Goal: Transaction & Acquisition: Obtain resource

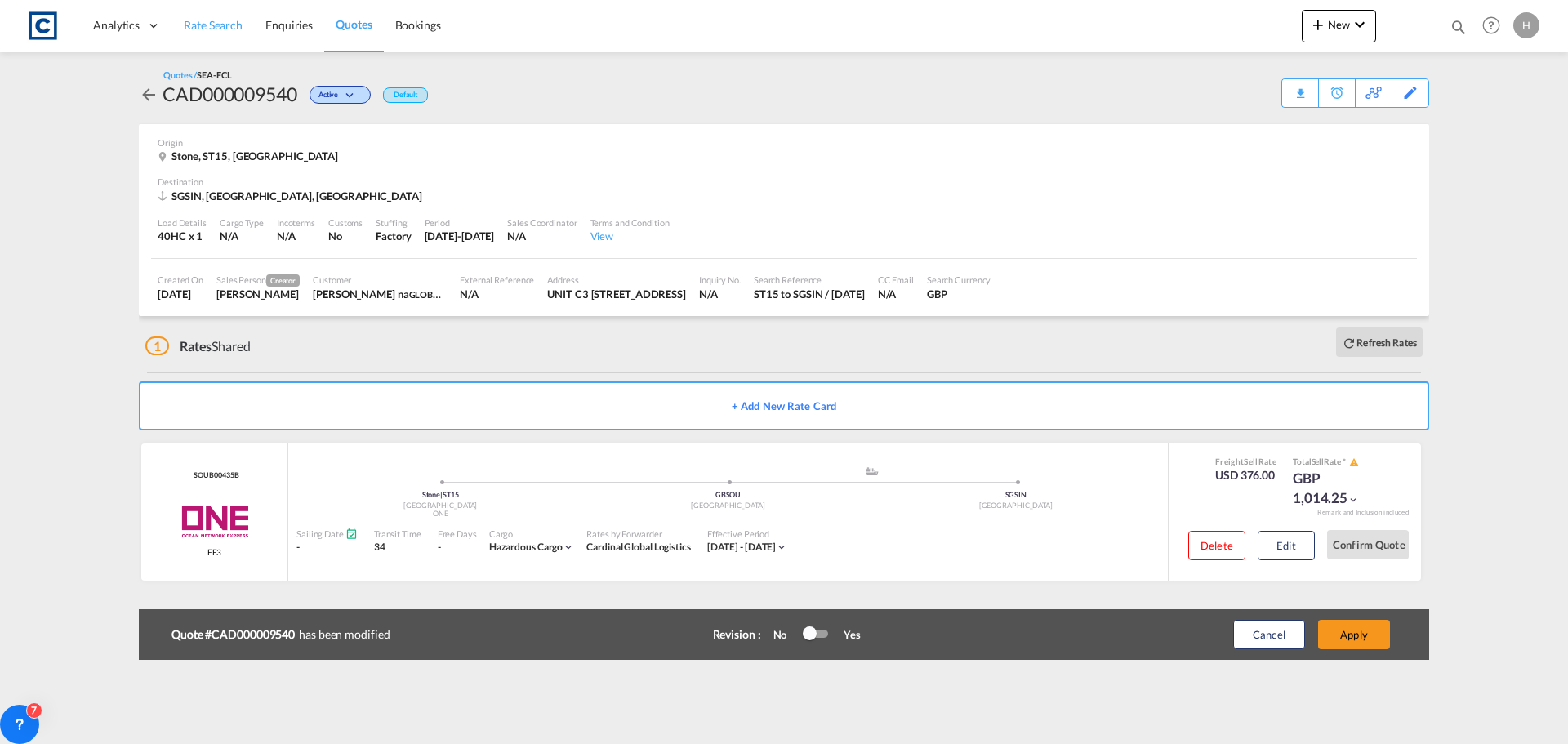
click at [232, 30] on span "Rate Search" at bounding box center [213, 25] width 59 height 14
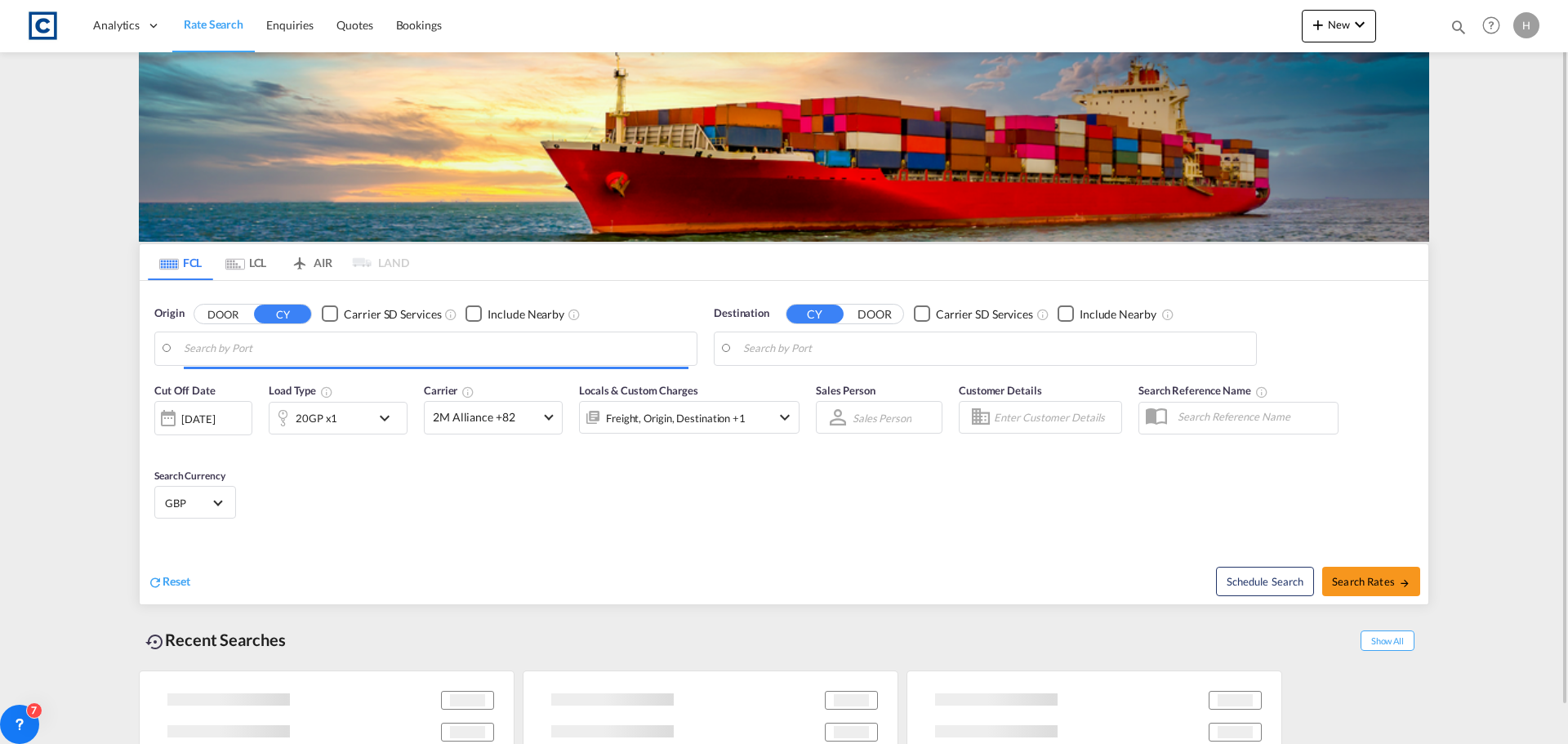
type input "GB-ST15, [GEOGRAPHIC_DATA]"
type input "[GEOGRAPHIC_DATA], SGSIN"
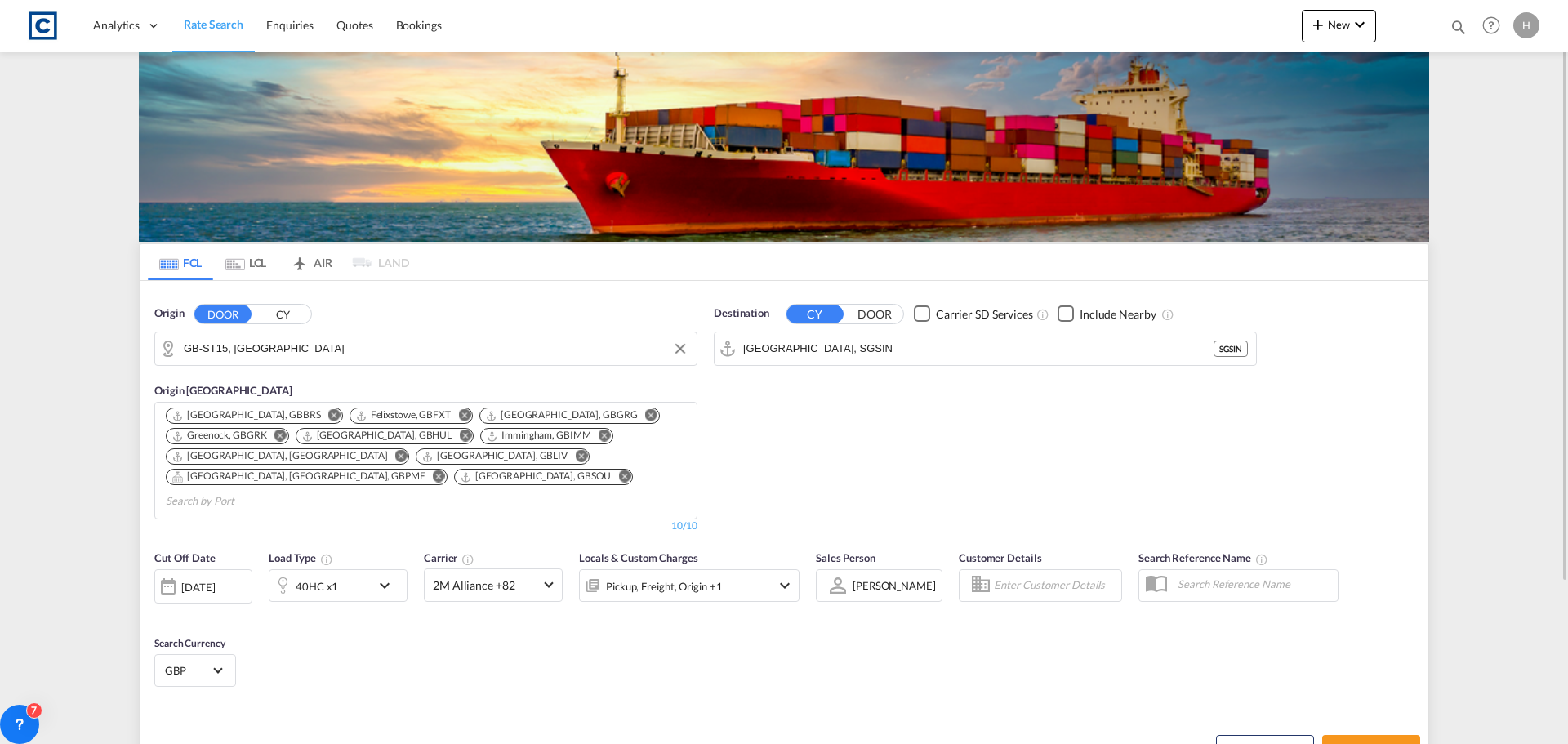
click at [296, 345] on input "GB-ST15, [GEOGRAPHIC_DATA]" at bounding box center [437, 348] width 505 height 25
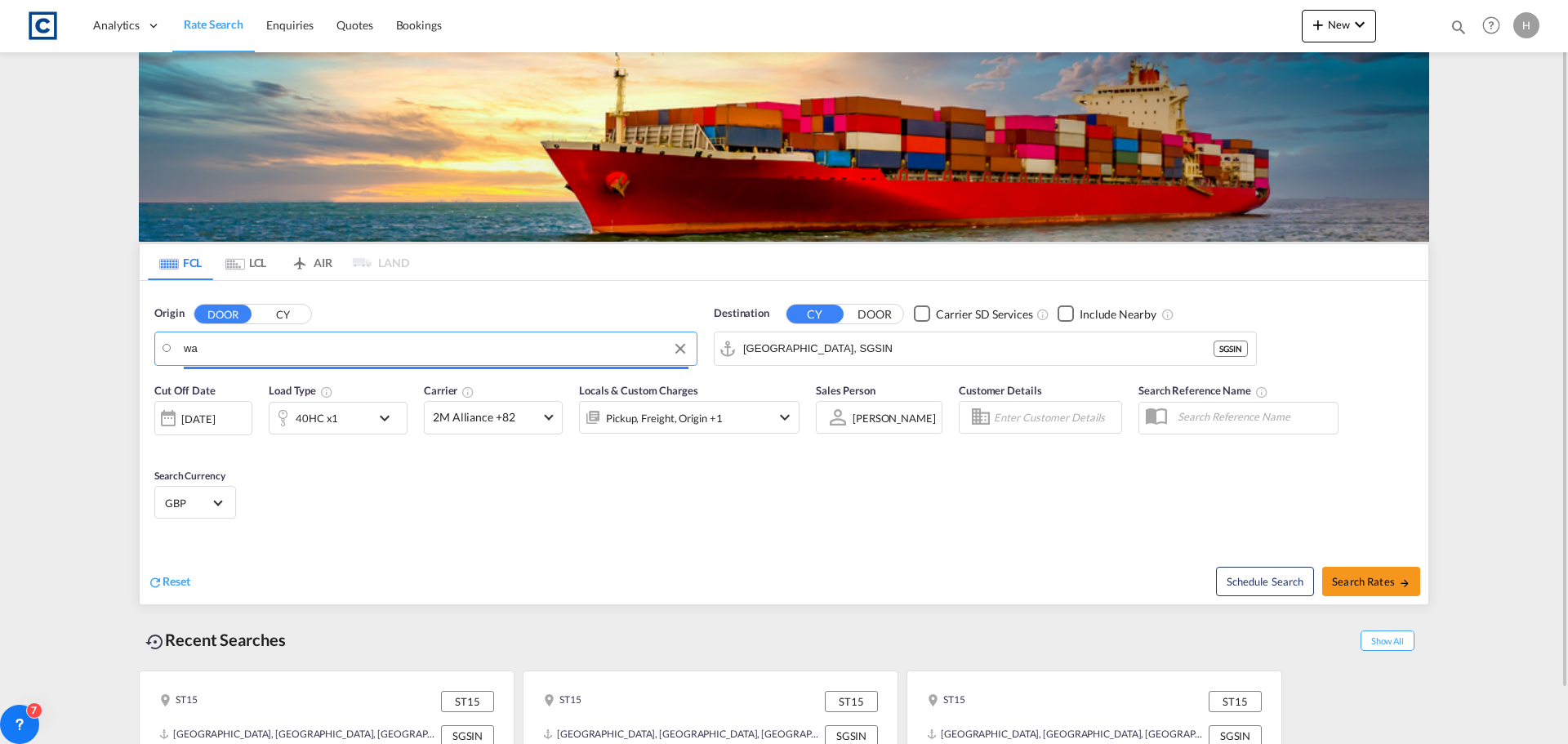
type input "w"
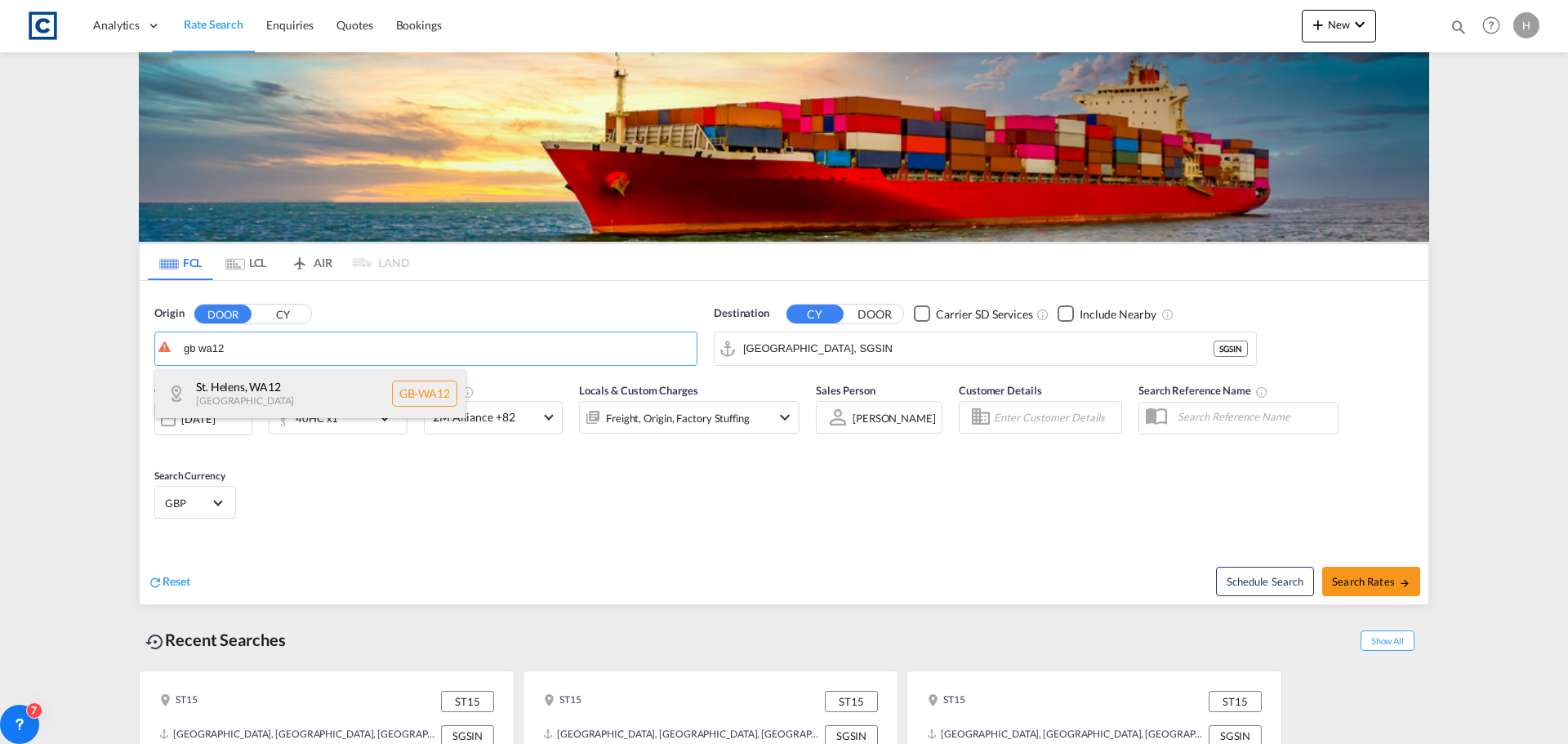
click at [363, 375] on div "[GEOGRAPHIC_DATA] [GEOGRAPHIC_DATA]-WA12" at bounding box center [310, 394] width 311 height 49
type input "GB-WA12, St. Helens"
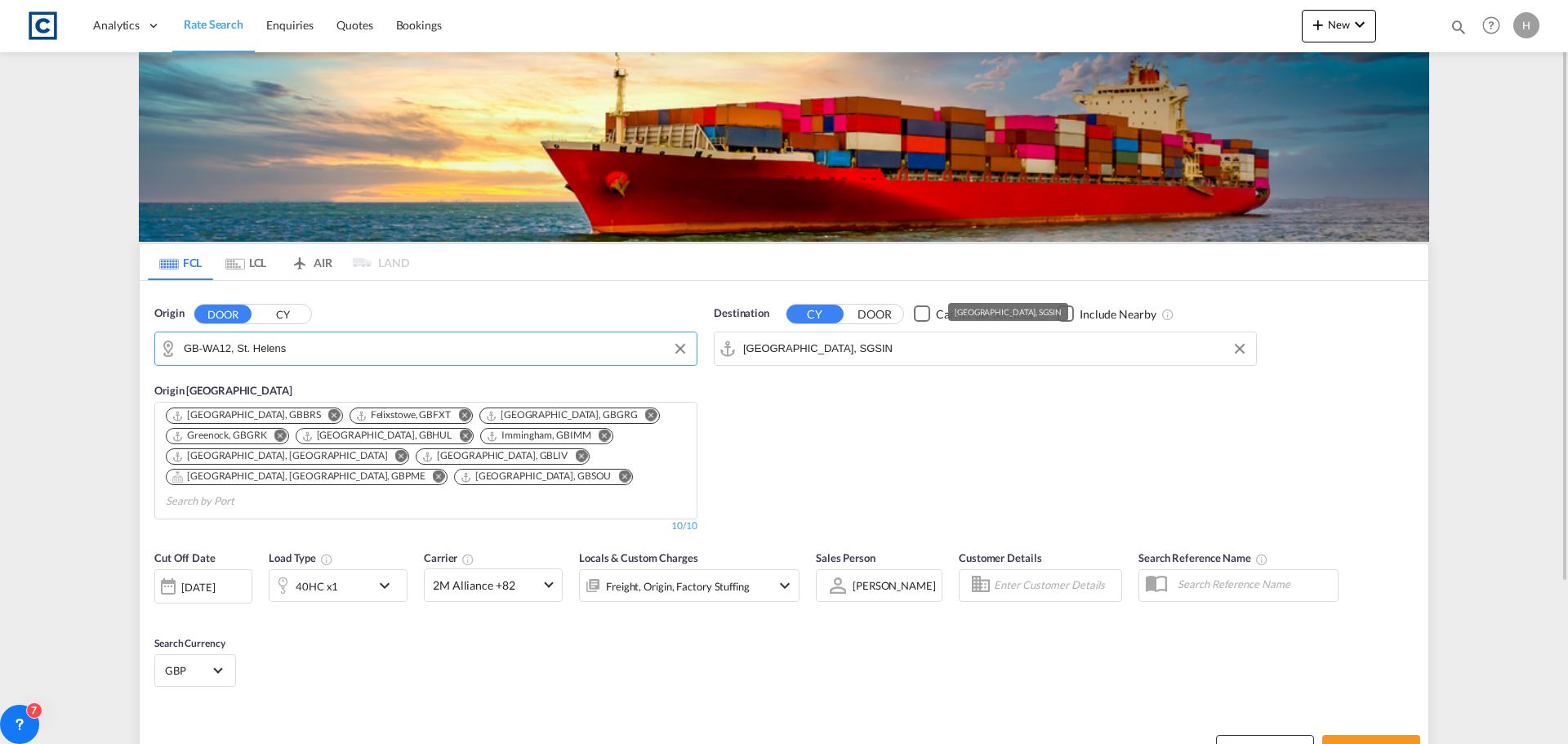
click at [934, 345] on input "[GEOGRAPHIC_DATA], SGSIN" at bounding box center [995, 348] width 505 height 25
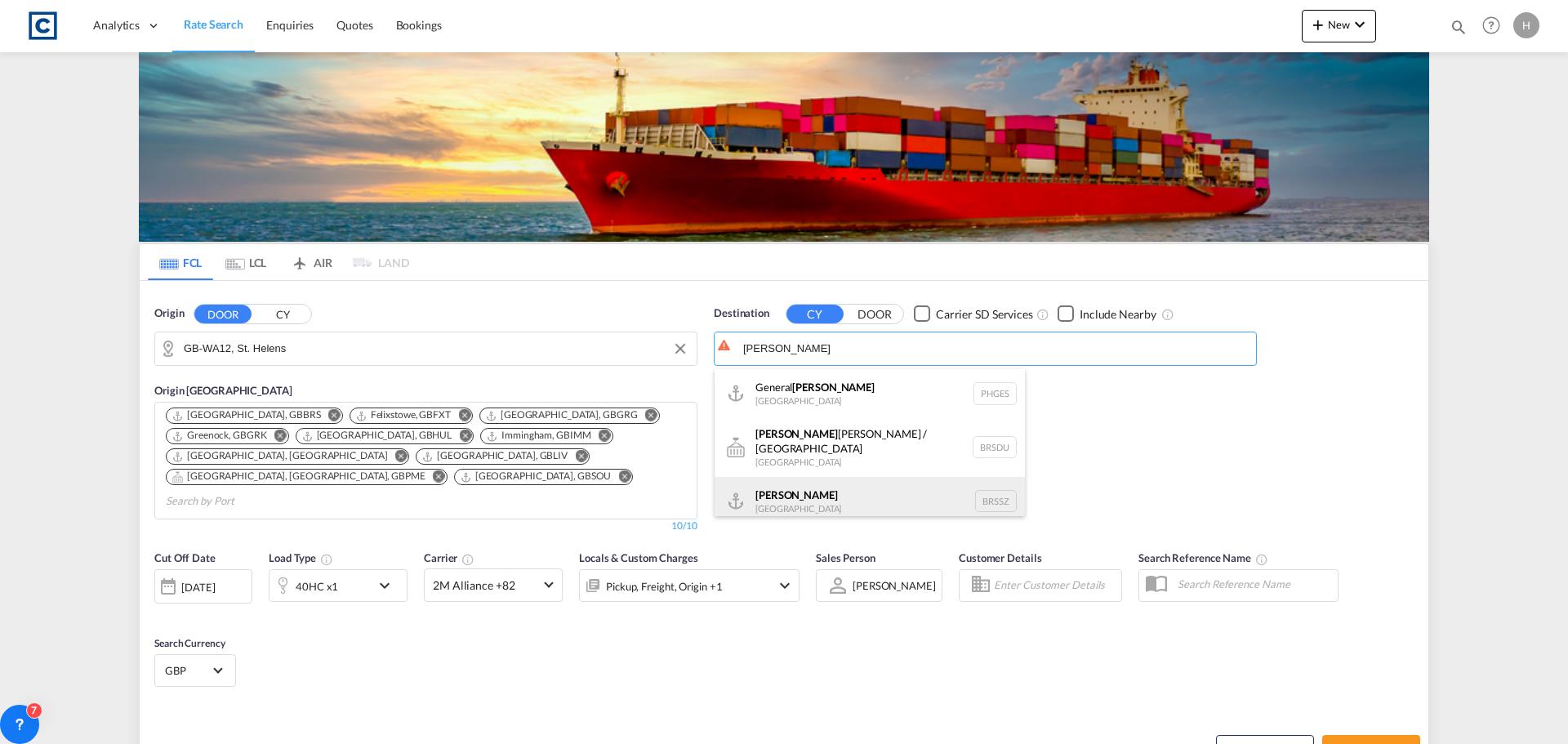
click at [932, 491] on div "[PERSON_NAME] [GEOGRAPHIC_DATA] BRSSZ" at bounding box center [870, 501] width 311 height 49
type input "[PERSON_NAME], BRSSZ"
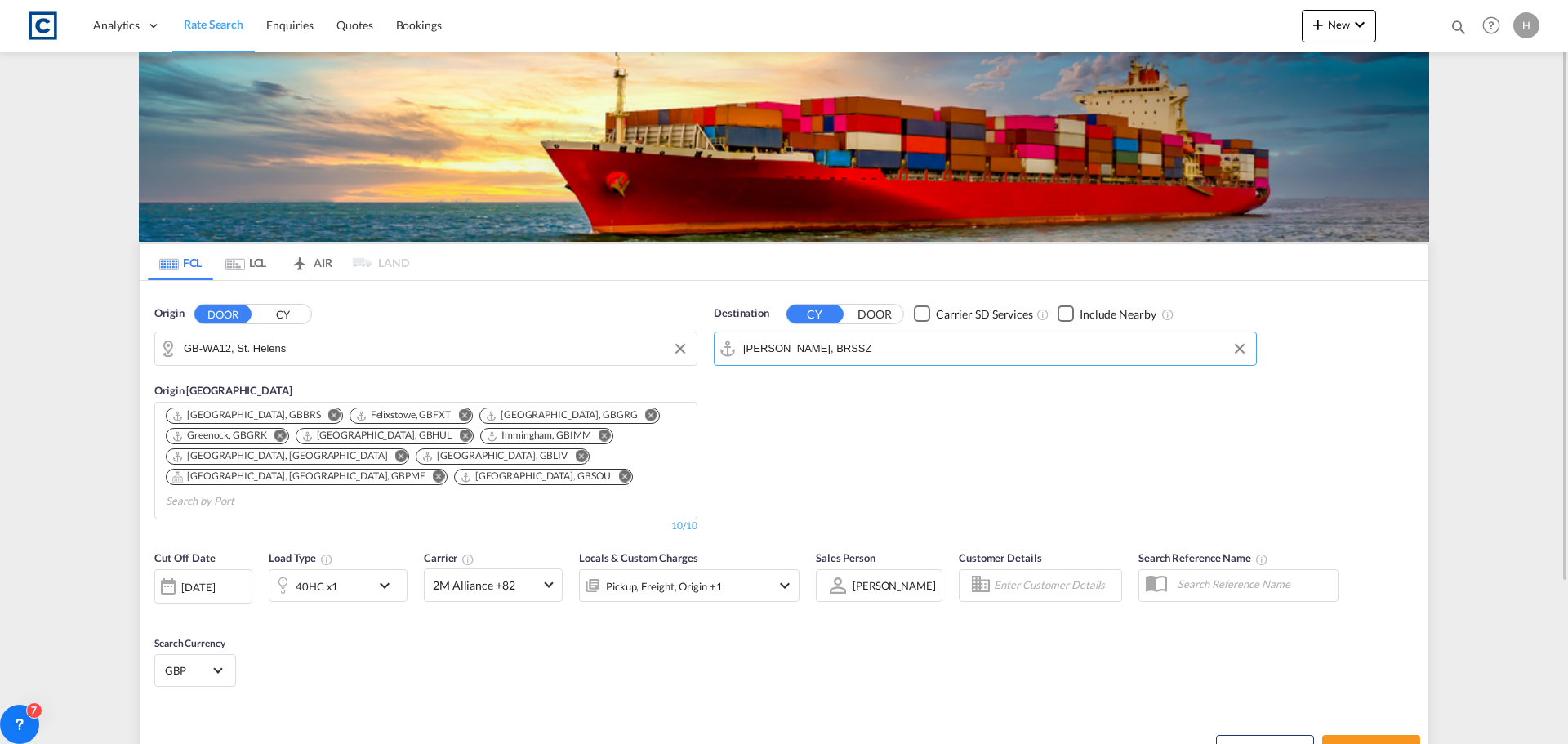
scroll to position [82, 0]
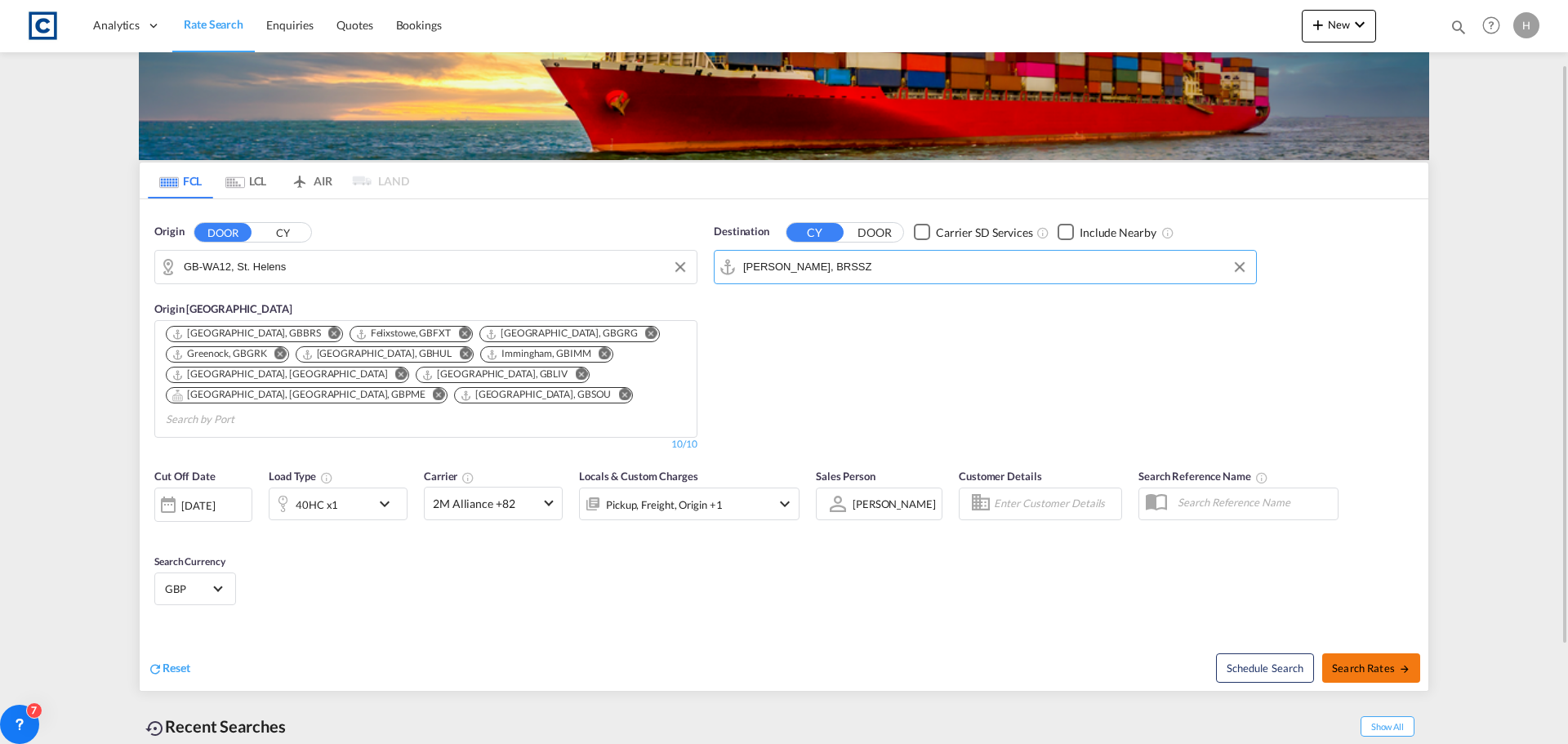
click at [1360, 662] on span "Search Rates" at bounding box center [1372, 668] width 78 height 13
type input "WA12 to BRSSZ / [DATE]"
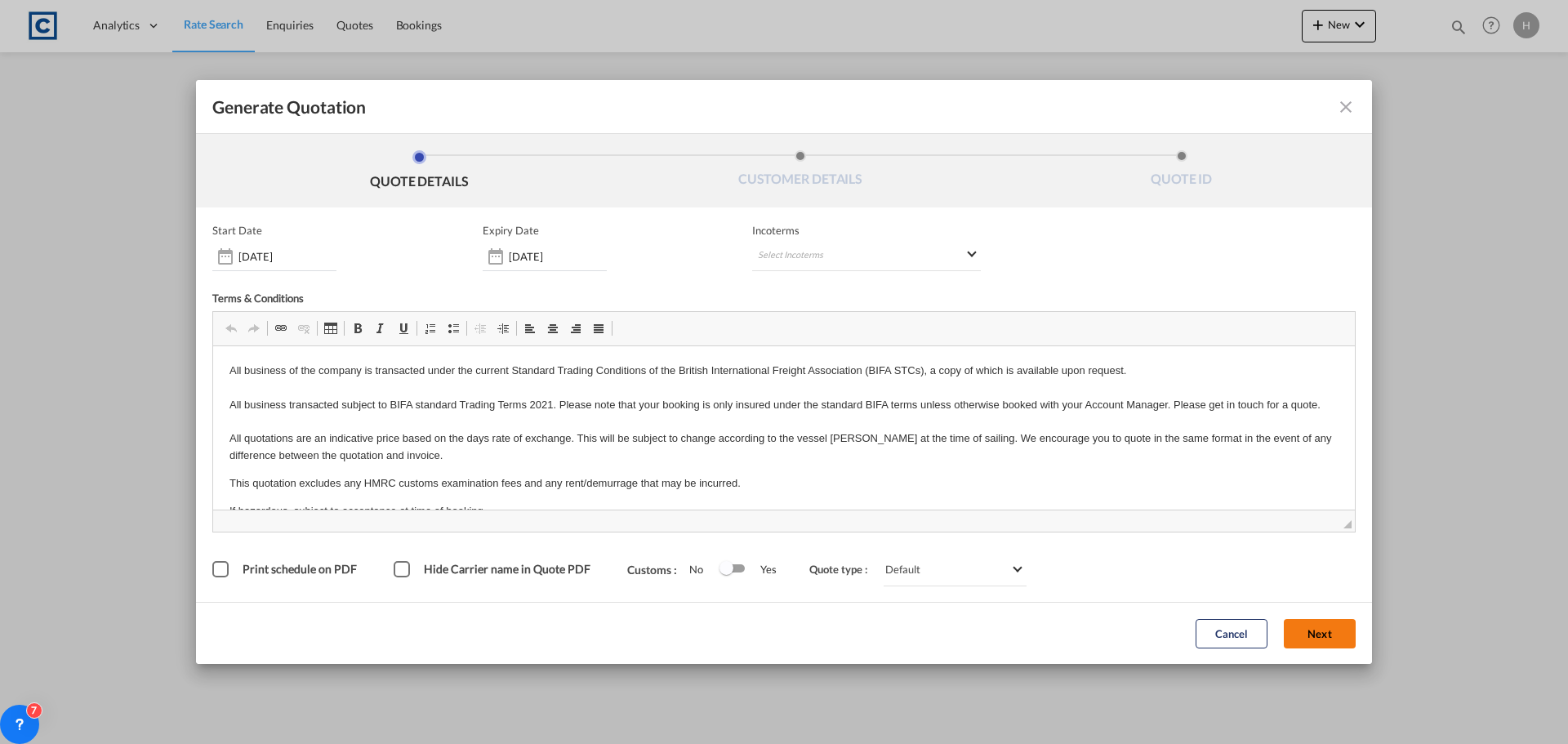
click at [1313, 629] on button "Next" at bounding box center [1320, 634] width 72 height 29
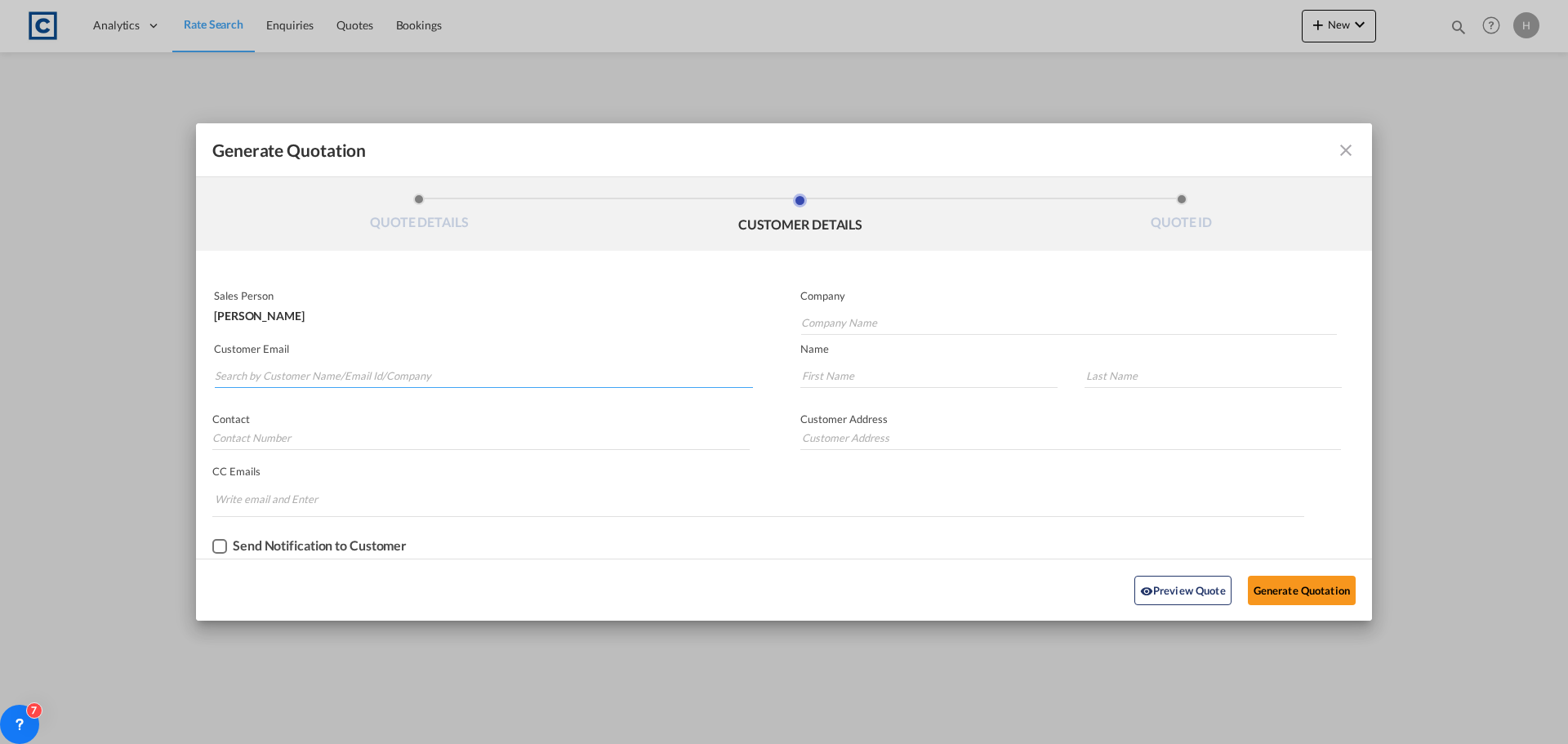
drag, startPoint x: 449, startPoint y: 376, endPoint x: 456, endPoint y: 366, distance: 12.2
click at [451, 369] on input "Search by Customer Name/Email Id/Company" at bounding box center [484, 376] width 539 height 25
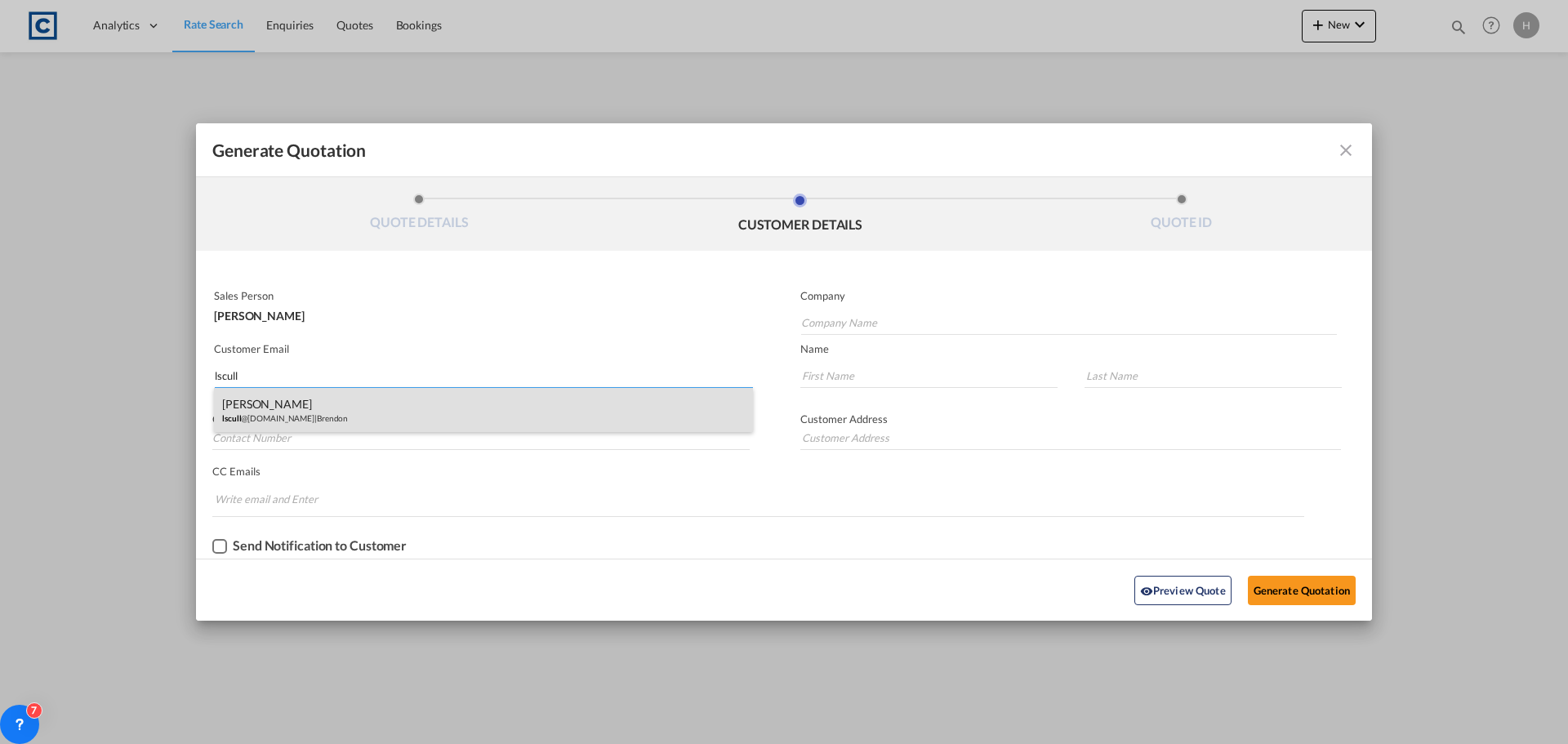
type input "lscull"
click at [457, 408] on div "[PERSON_NAME] lscull @[DOMAIN_NAME] | [PERSON_NAME]" at bounding box center [483, 410] width 539 height 44
type input "Brendon"
type input "[EMAIL_ADDRESS][DOMAIN_NAME]"
type input "[PERSON_NAME]"
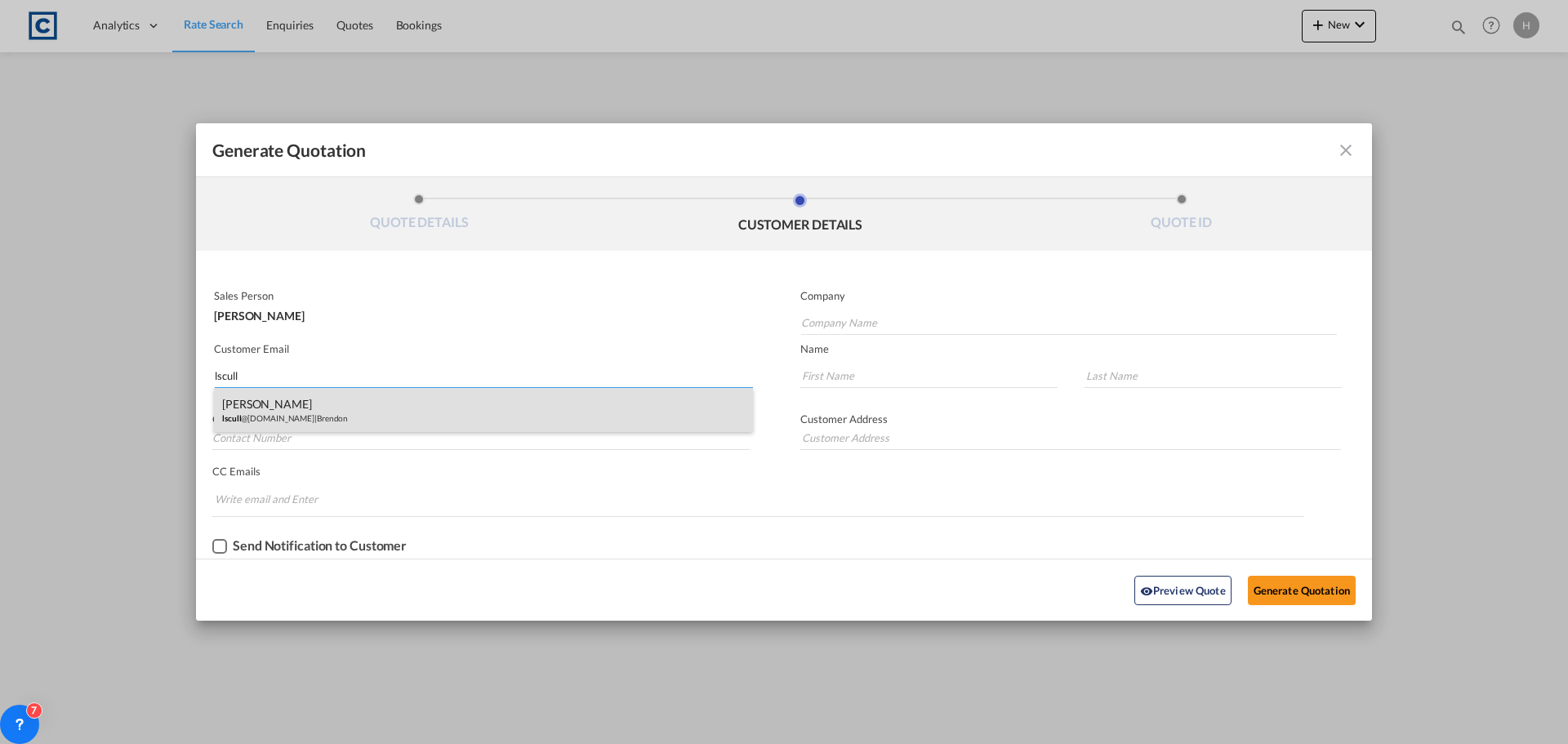
type input "[PERSON_NAME]"
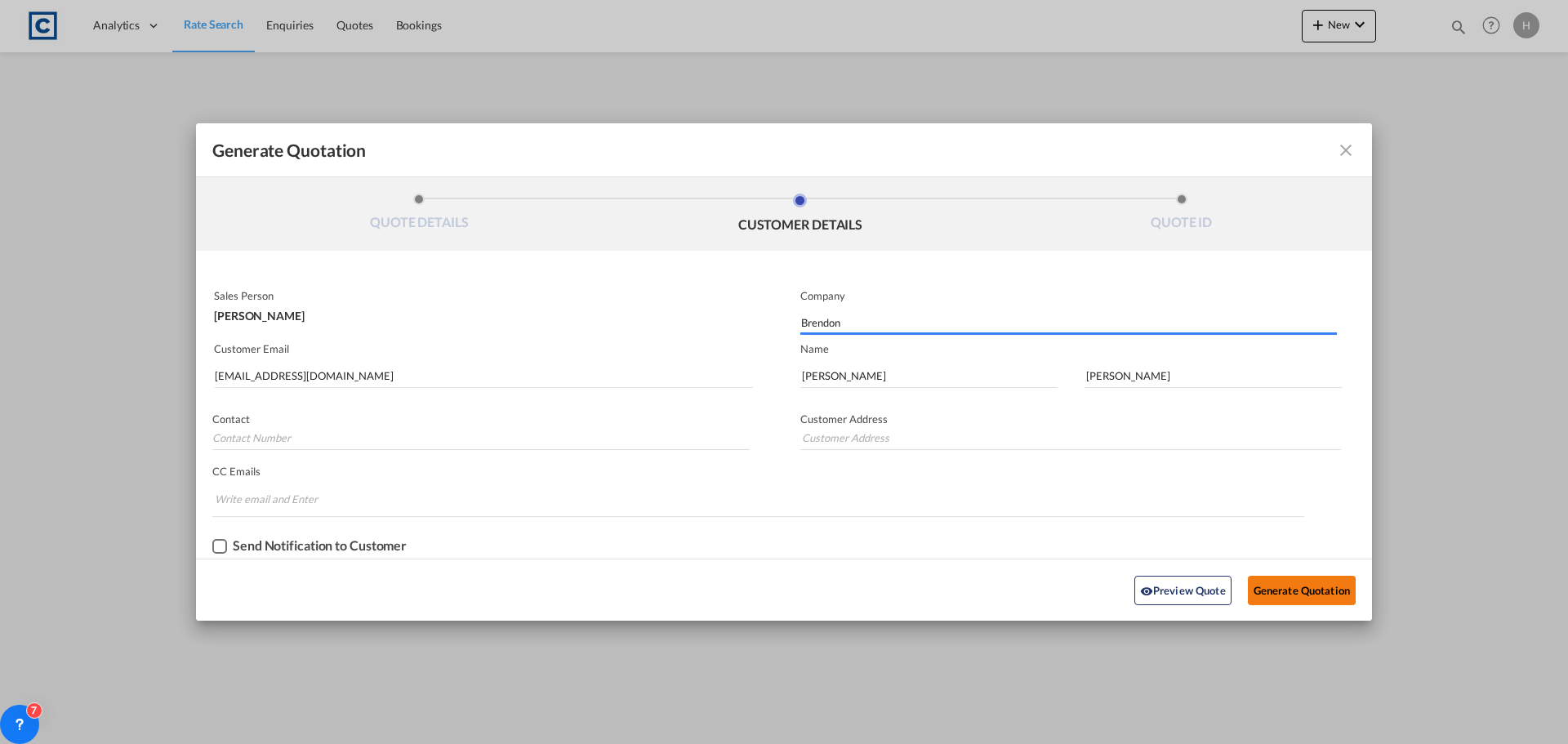
click at [1344, 584] on button "Generate Quotation" at bounding box center [1302, 591] width 108 height 29
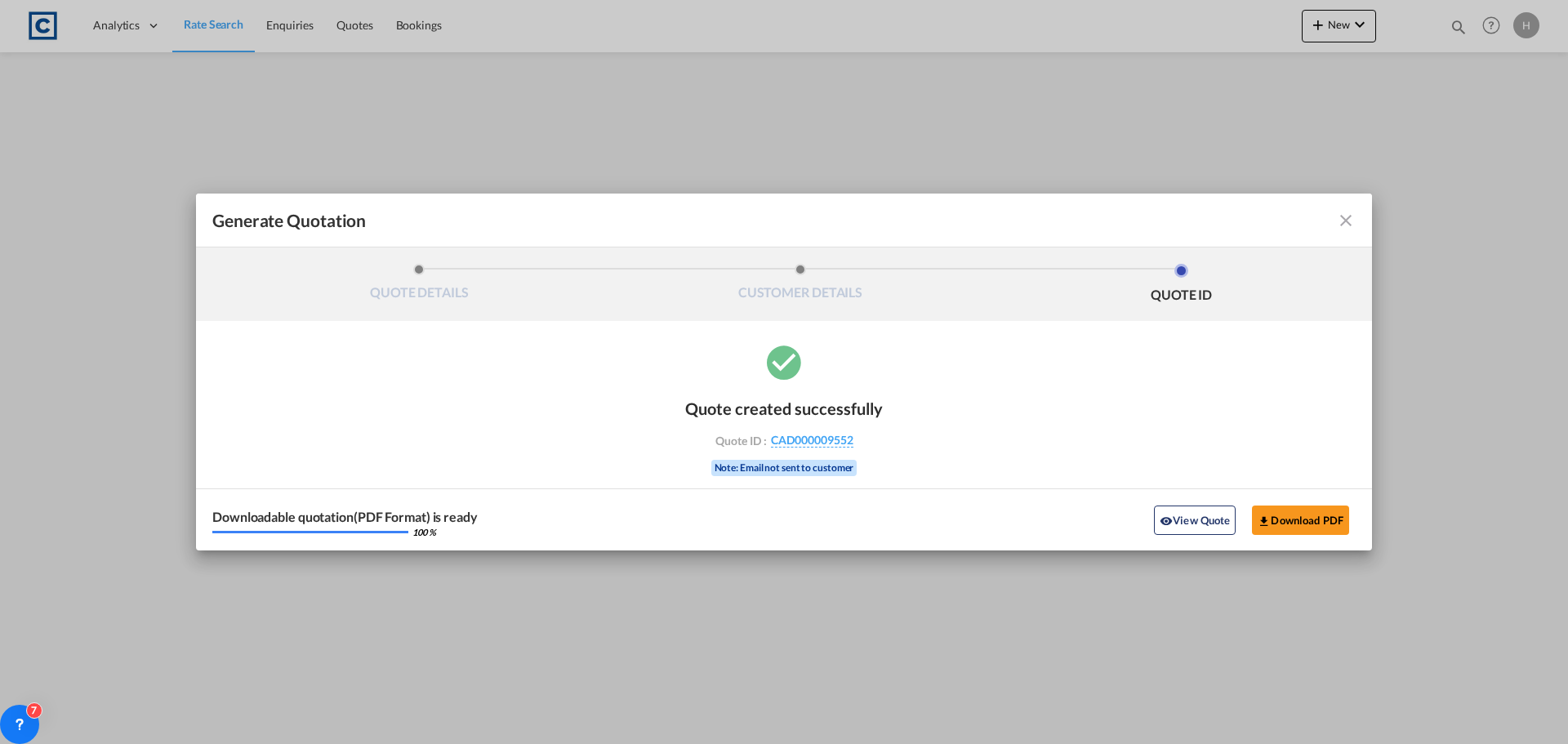
drag, startPoint x: 1187, startPoint y: 520, endPoint x: 1047, endPoint y: 517, distance: 140.0
click at [1187, 520] on button "View Quote" at bounding box center [1195, 521] width 82 height 29
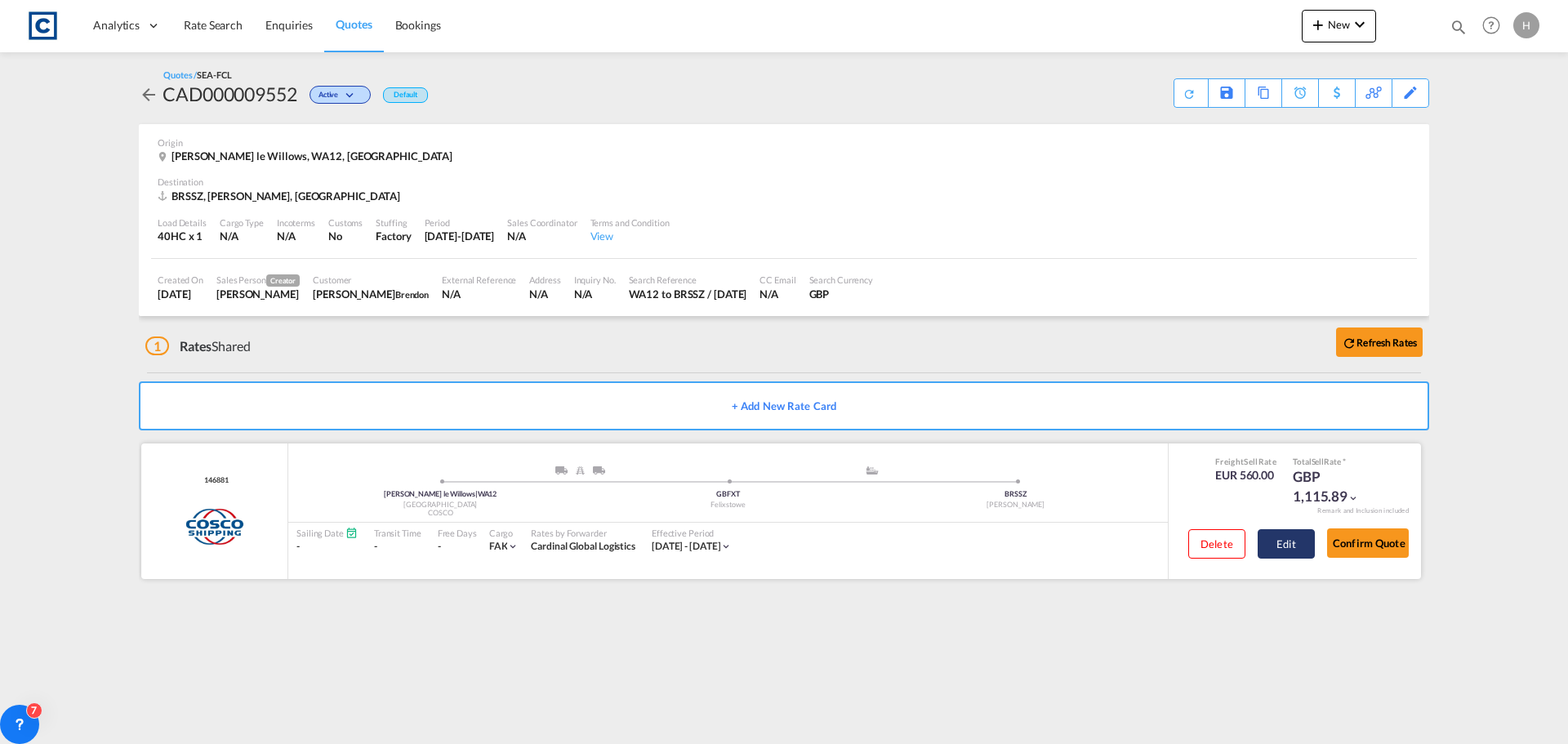
click at [1285, 543] on button "Edit" at bounding box center [1286, 544] width 57 height 29
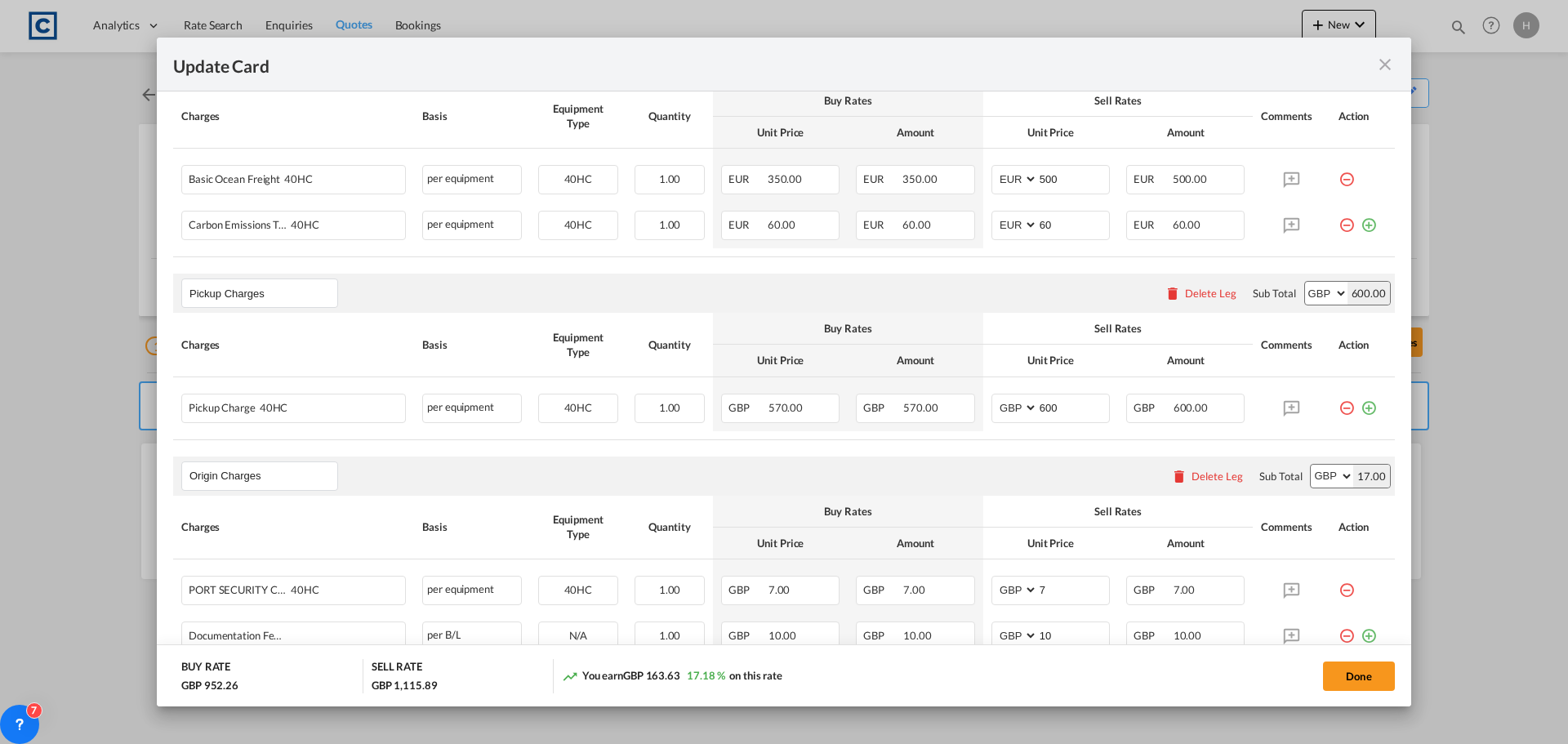
scroll to position [572, 0]
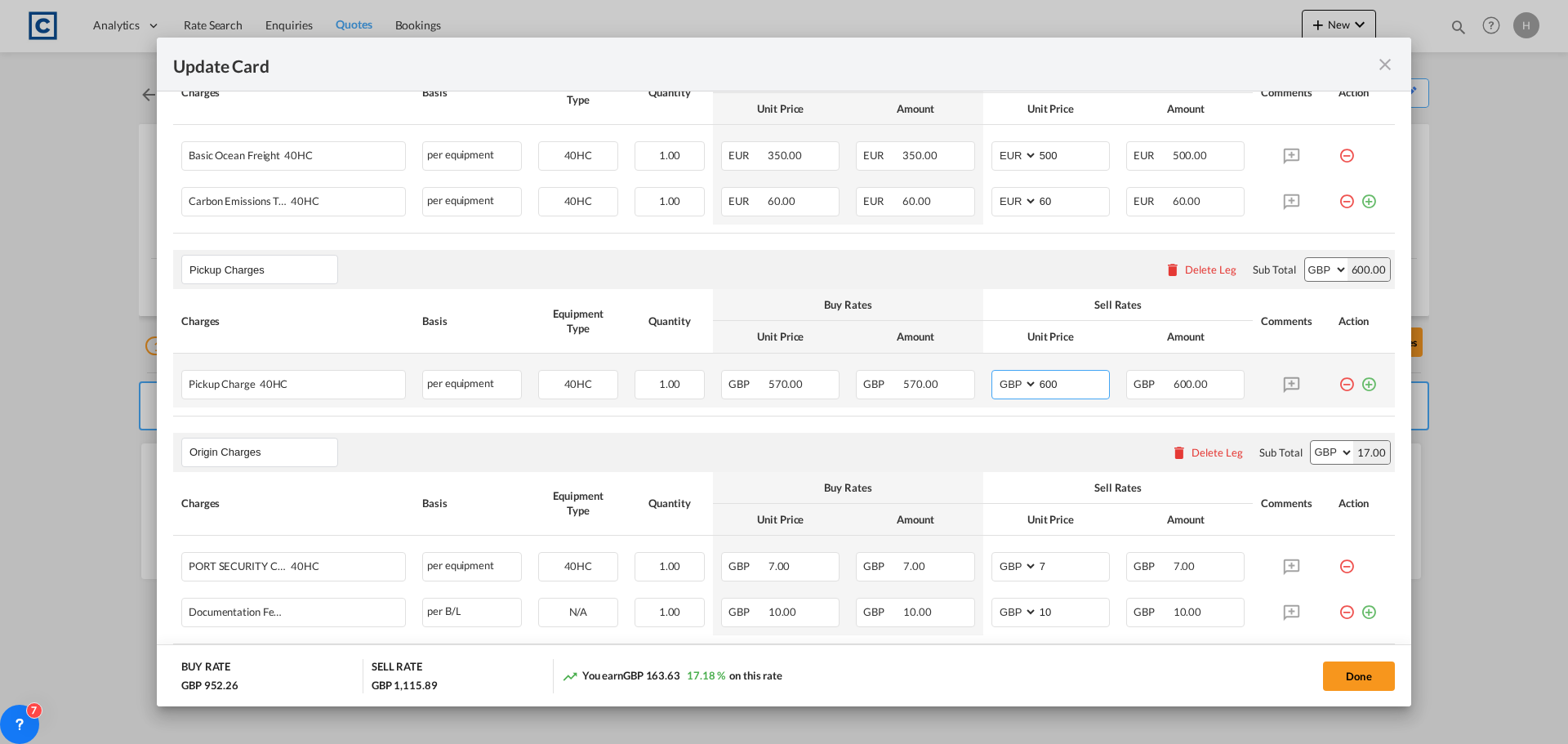
drag, startPoint x: 1035, startPoint y: 388, endPoint x: 1019, endPoint y: 384, distance: 16.5
click at [1019, 384] on md-input-container "AED AFN ALL AMD ANG AOA ARS AUD AWG AZN BAM BBD BDT BGN BHD BIF BMD BND [PERSON…" at bounding box center [1051, 385] width 119 height 29
drag, startPoint x: 1058, startPoint y: 381, endPoint x: 1036, endPoint y: 384, distance: 22.2
click at [1038, 384] on input "600" at bounding box center [1074, 383] width 71 height 25
type input "640"
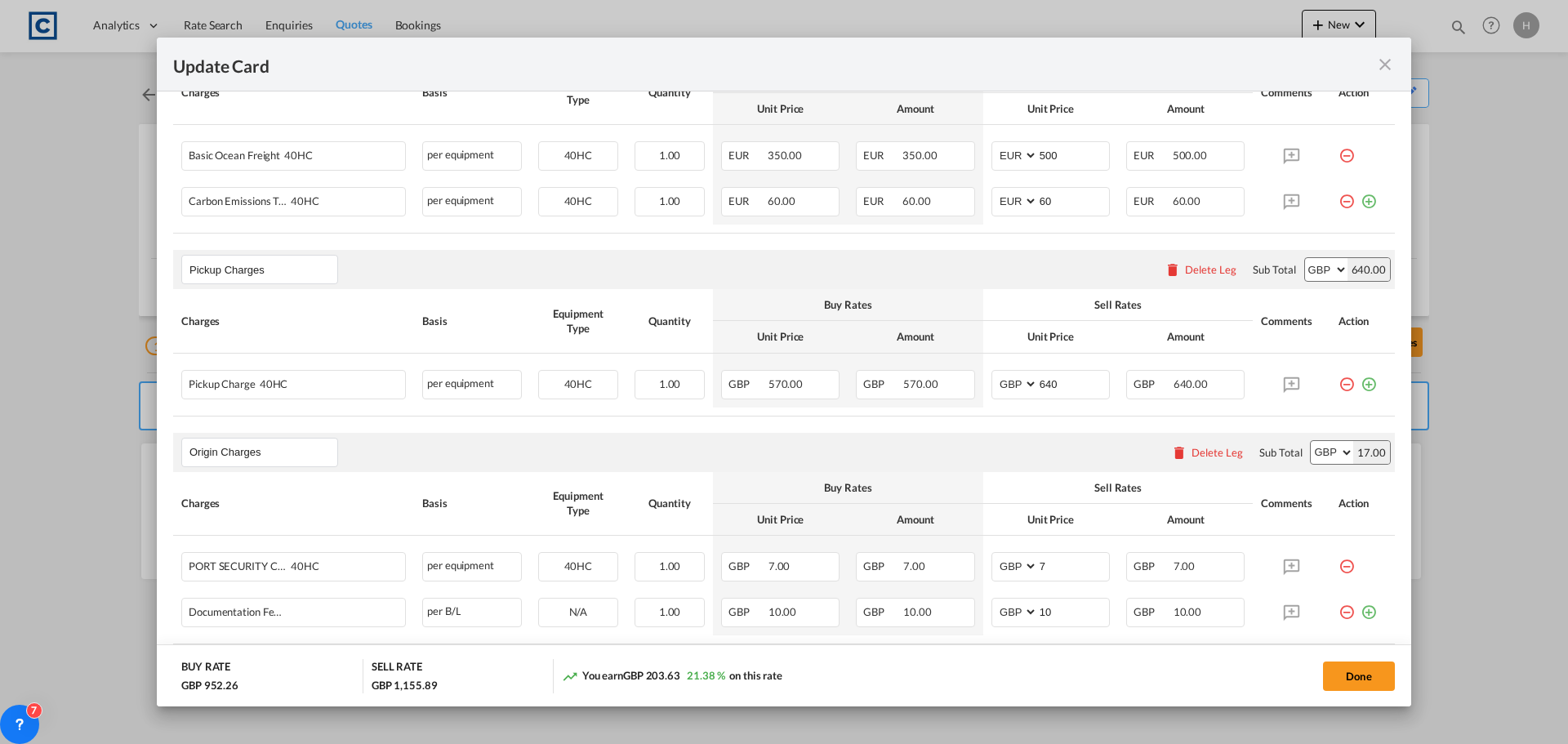
scroll to position [491, 0]
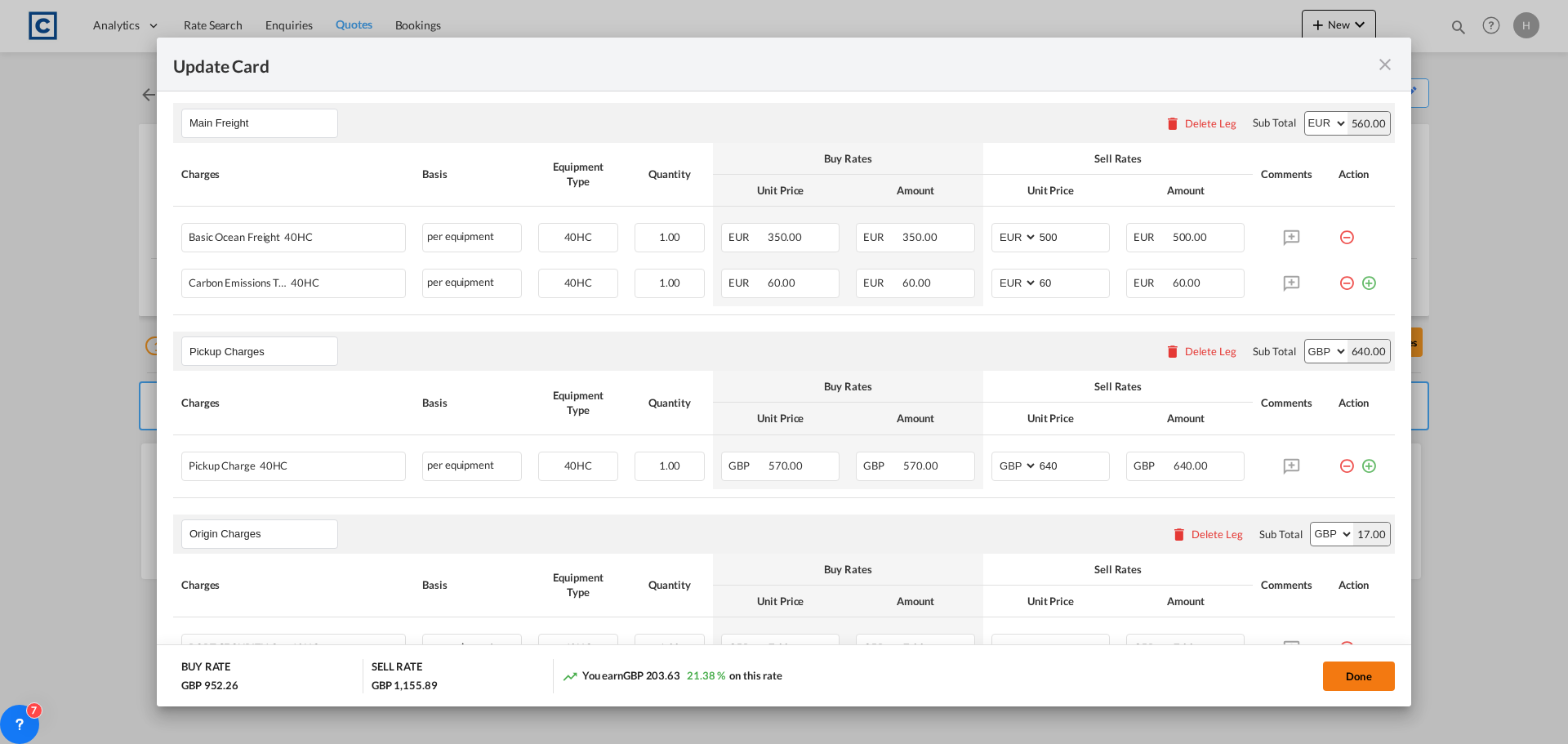
click at [1364, 675] on button "Done" at bounding box center [1359, 677] width 72 height 29
